Goal: Task Accomplishment & Management: Manage account settings

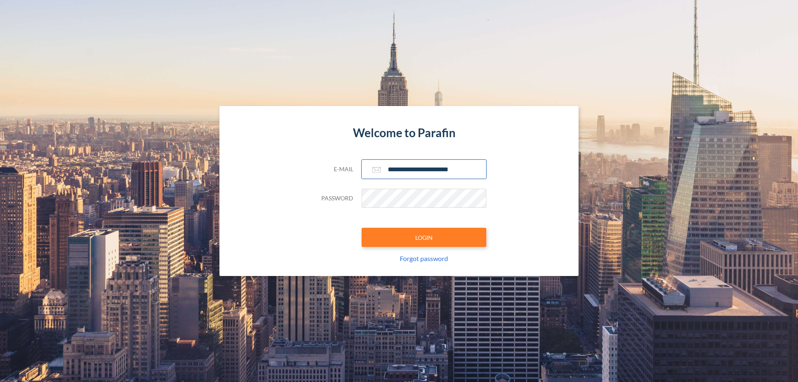
type input "**********"
click at [424, 237] on button "LOGIN" at bounding box center [423, 237] width 125 height 19
